Goal: Find specific page/section: Find specific page/section

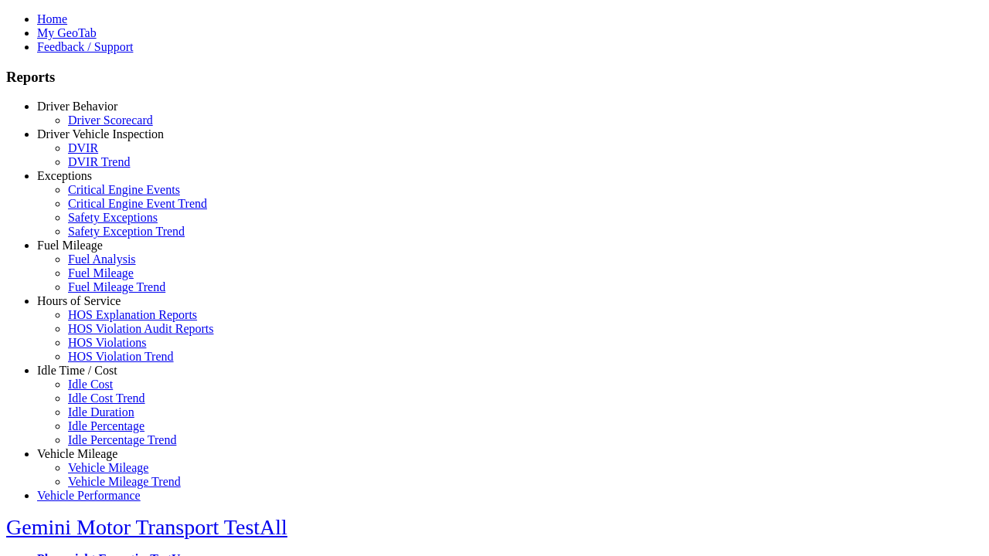
click at [89, 377] on link "Idle Time / Cost" at bounding box center [77, 370] width 80 height 13
click at [100, 405] on link "Idle Cost Trend" at bounding box center [106, 398] width 77 height 13
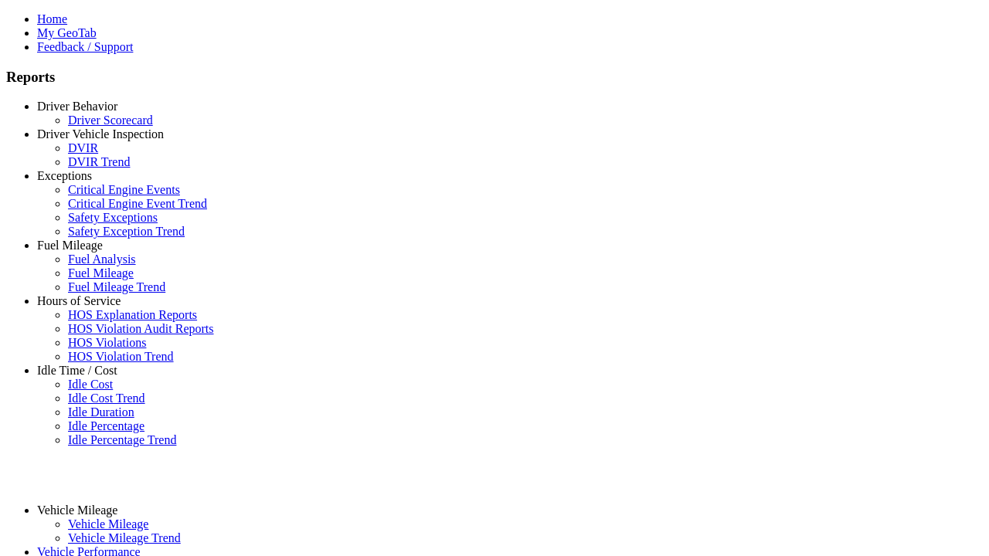
type input "**********"
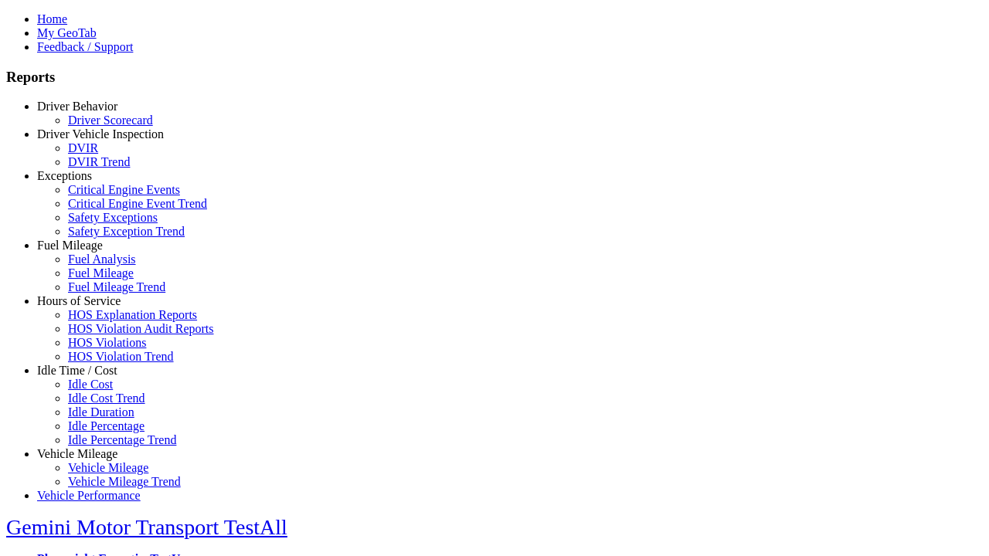
type input "*********"
